Goal: Contribute content: Add original content to the website for others to see

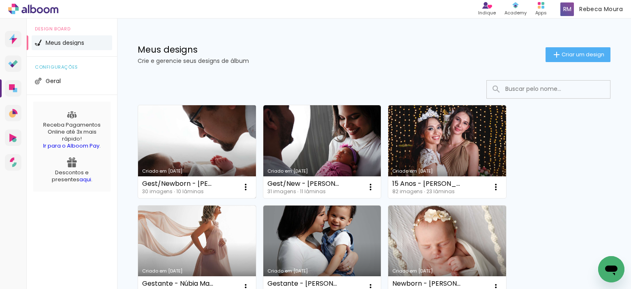
click at [198, 123] on link "Criado em [DATE]" at bounding box center [197, 151] width 118 height 93
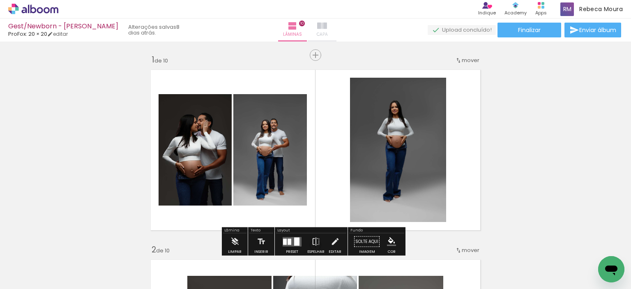
click at [327, 23] on iron-icon at bounding box center [322, 26] width 10 height 10
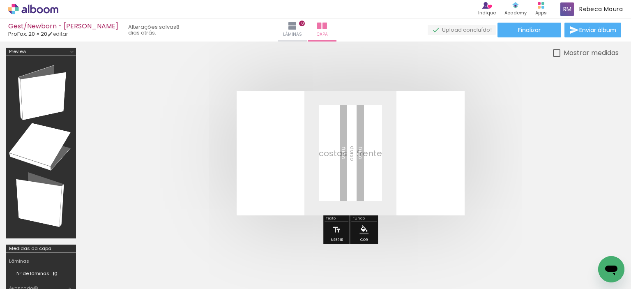
click at [29, 275] on span "Adicionar Fotos" at bounding box center [29, 277] width 25 height 9
click at [0, 0] on input "file" at bounding box center [0, 0] width 0 height 0
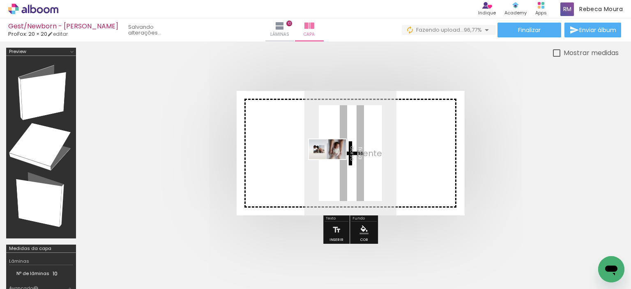
drag, startPoint x: 588, startPoint y: 269, endPoint x: 333, endPoint y: 164, distance: 275.4
click at [333, 164] on quentale-workspace at bounding box center [315, 144] width 631 height 289
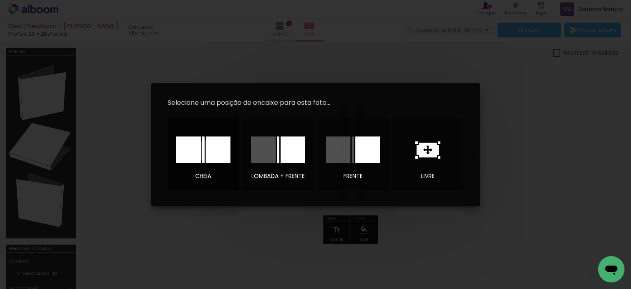
click at [209, 151] on div at bounding box center [218, 149] width 25 height 27
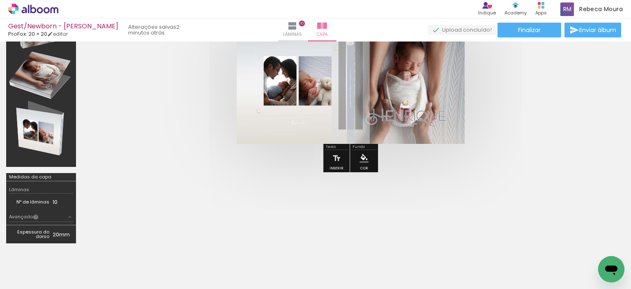
scroll to position [145, 0]
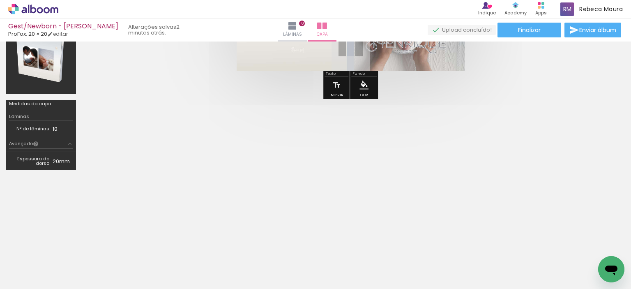
click at [505, 197] on div at bounding box center [315, 227] width 631 height 90
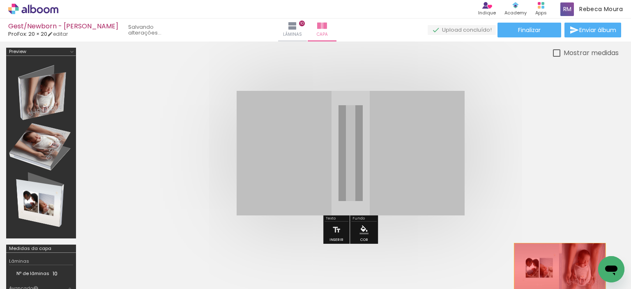
drag, startPoint x: 510, startPoint y: 278, endPoint x: 560, endPoint y: 267, distance: 50.4
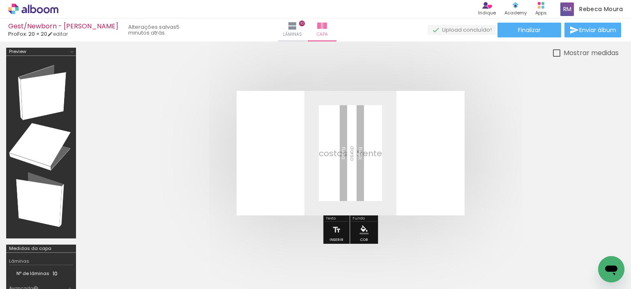
click at [518, 266] on div at bounding box center [505, 261] width 25 height 37
click at [518, 252] on div at bounding box center [505, 261] width 25 height 37
click at [493, 249] on paper-icon-button at bounding box center [487, 244] width 10 height 10
